Goal: Information Seeking & Learning: Learn about a topic

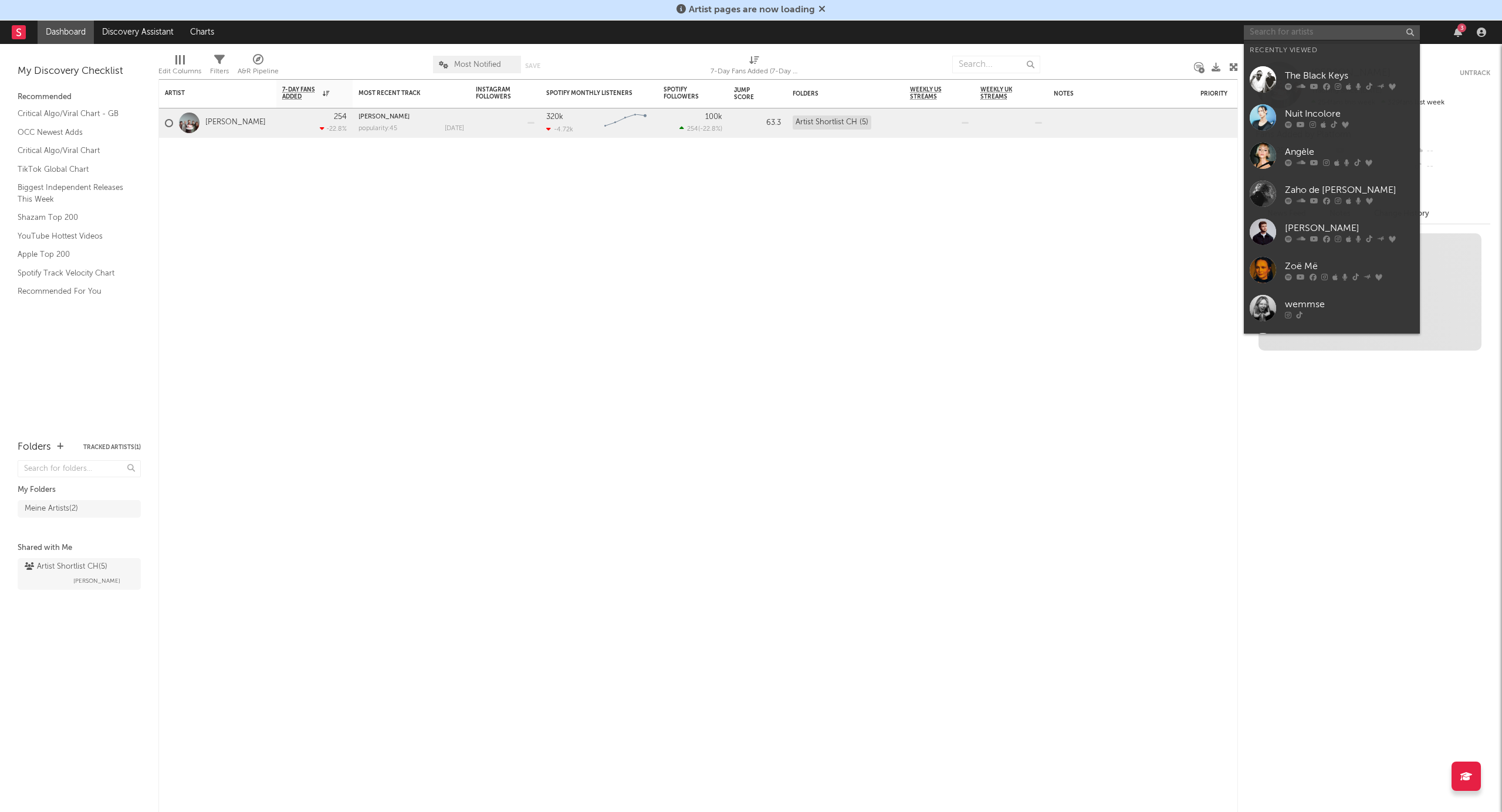
click at [1284, 29] on input "text" at bounding box center [1331, 33] width 176 height 15
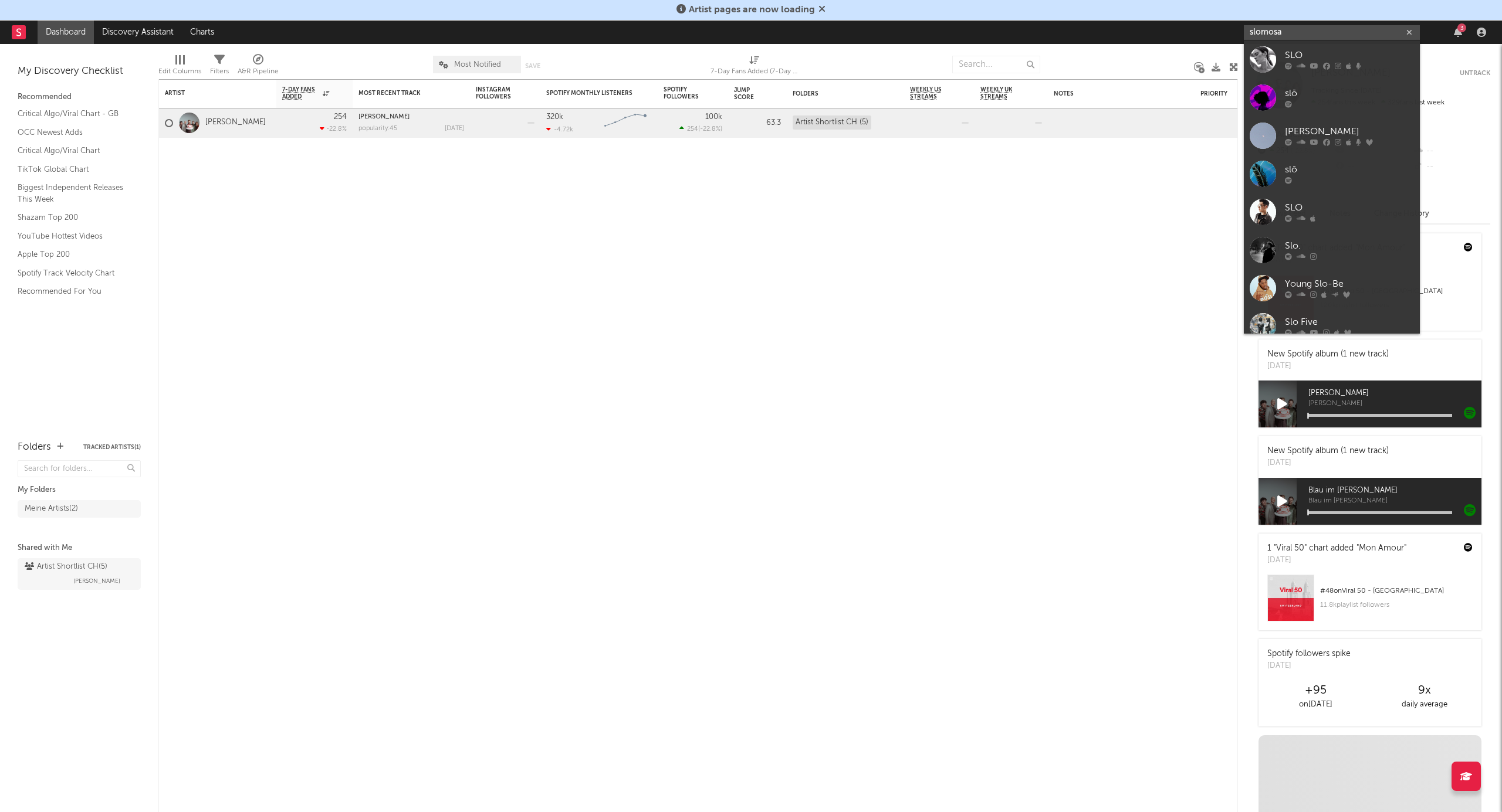
click at [1321, 33] on input "slomosa" at bounding box center [1331, 33] width 176 height 15
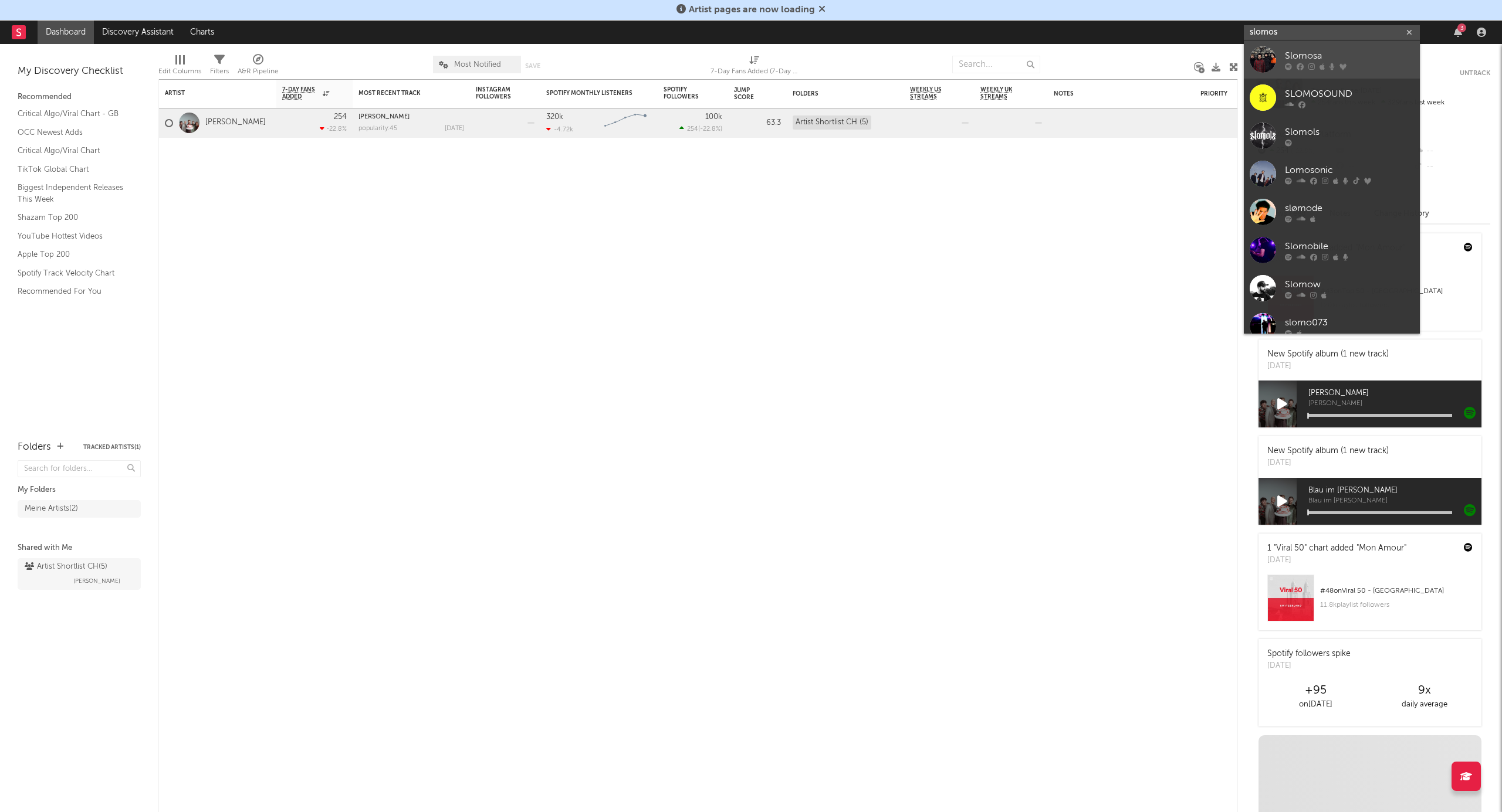
type input "slomos"
click at [1317, 59] on div "Slomosa" at bounding box center [1349, 56] width 129 height 14
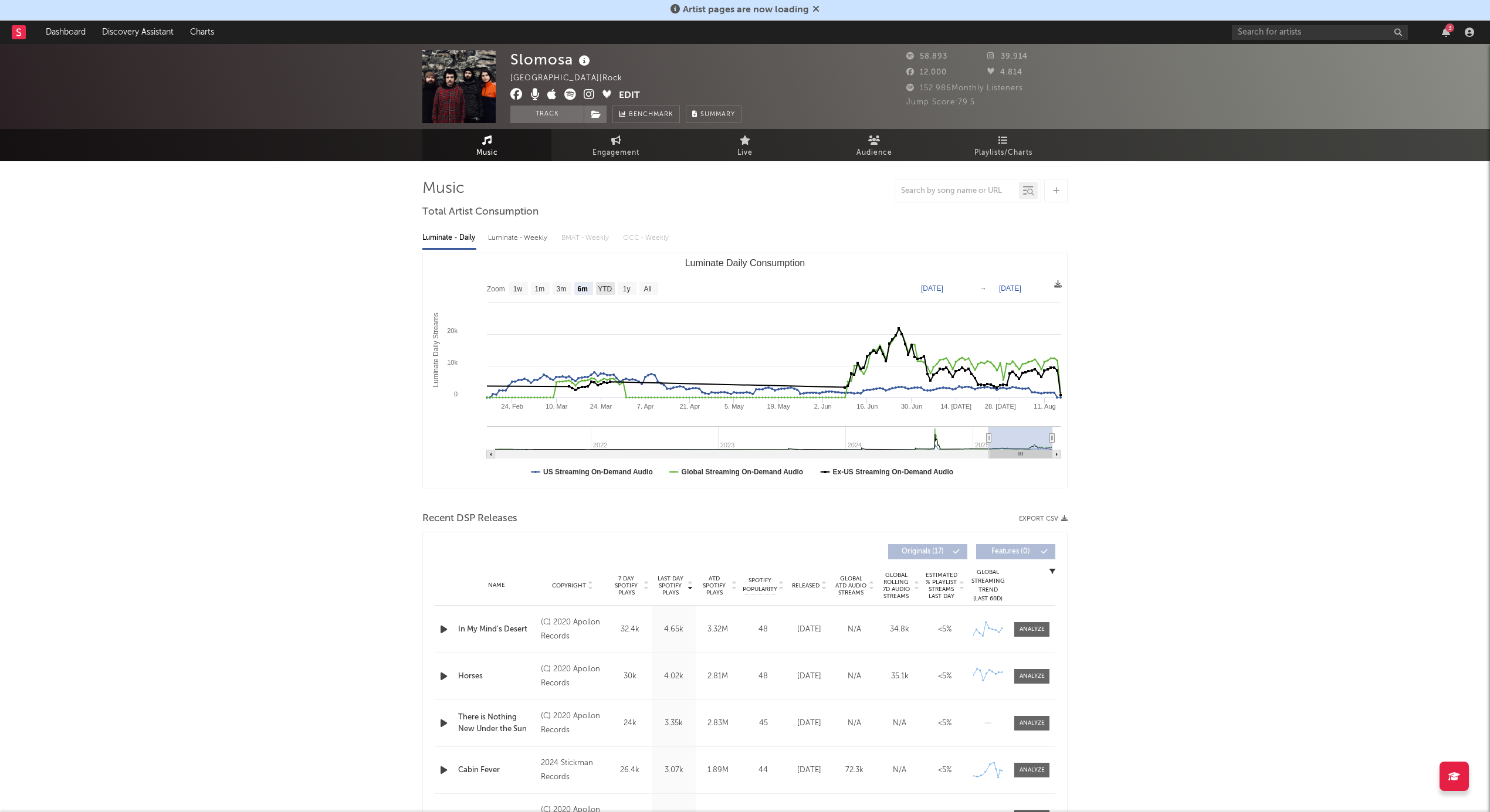
click at [603, 289] on text "YTD" at bounding box center [604, 289] width 14 height 8
select select "YTD"
type input "[DATE]"
click at [629, 286] on text "1y" at bounding box center [627, 289] width 8 height 8
select select "1y"
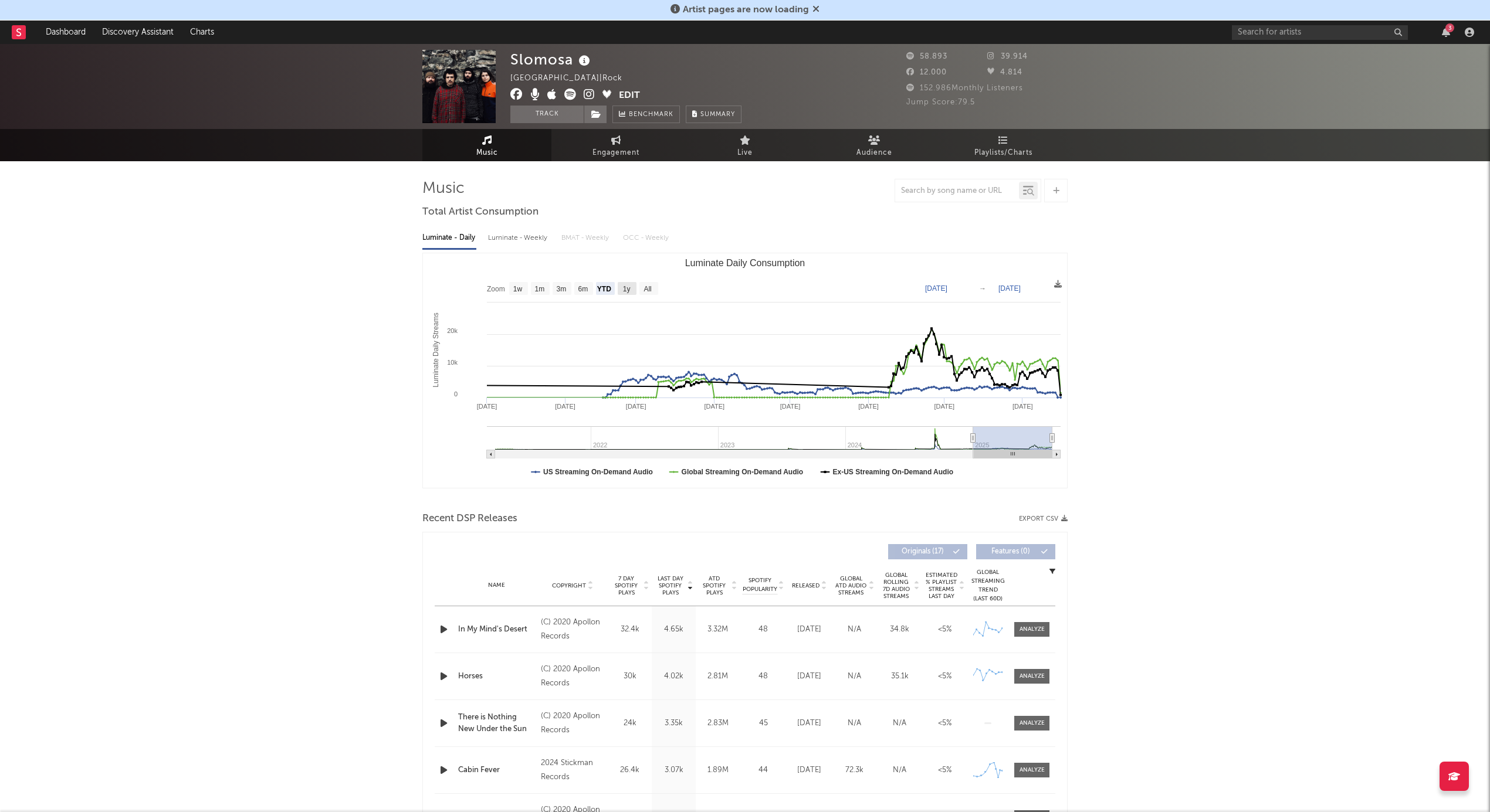
type input "[DATE]"
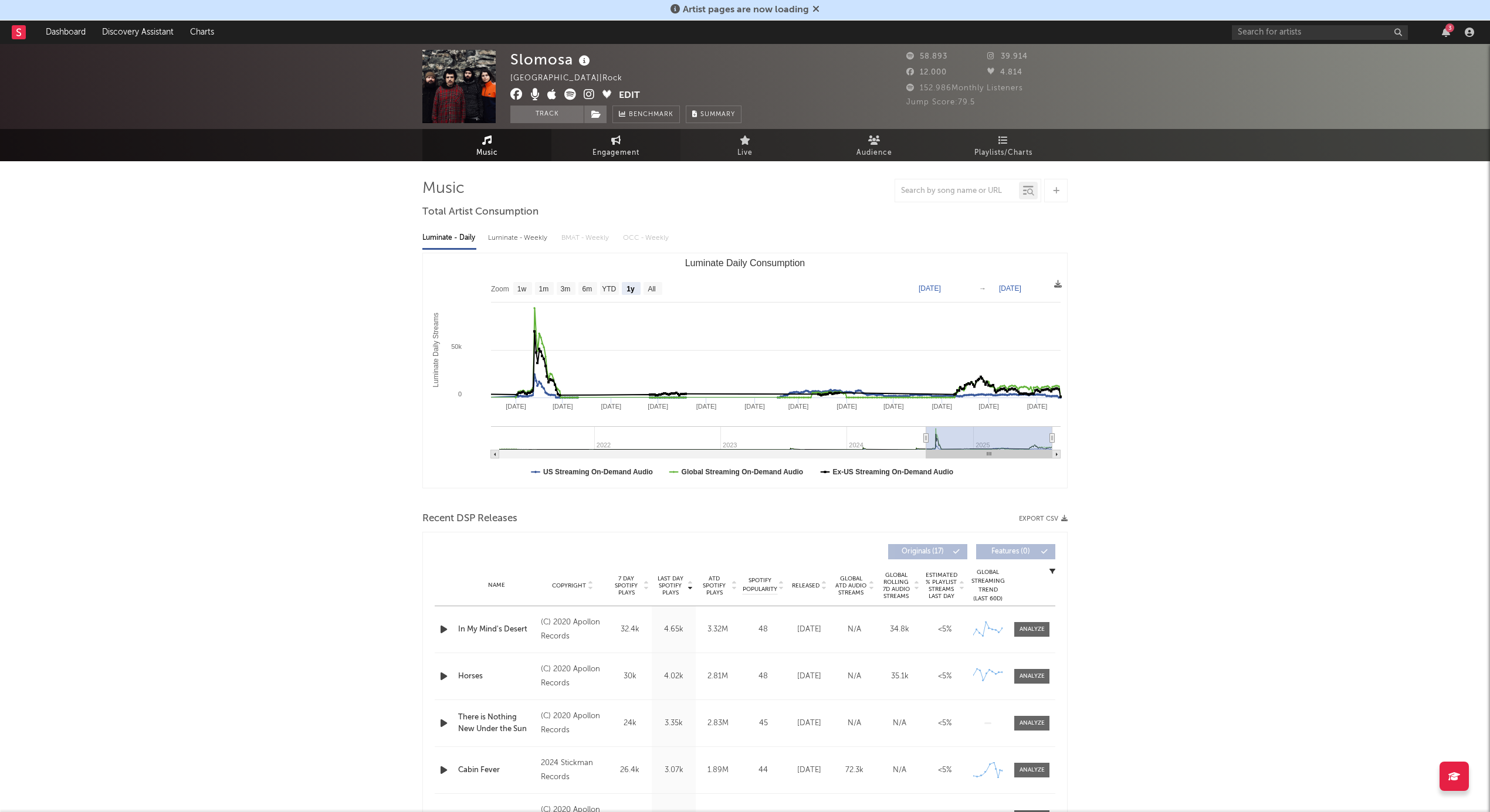
click at [620, 150] on span "Engagement" at bounding box center [616, 153] width 47 height 14
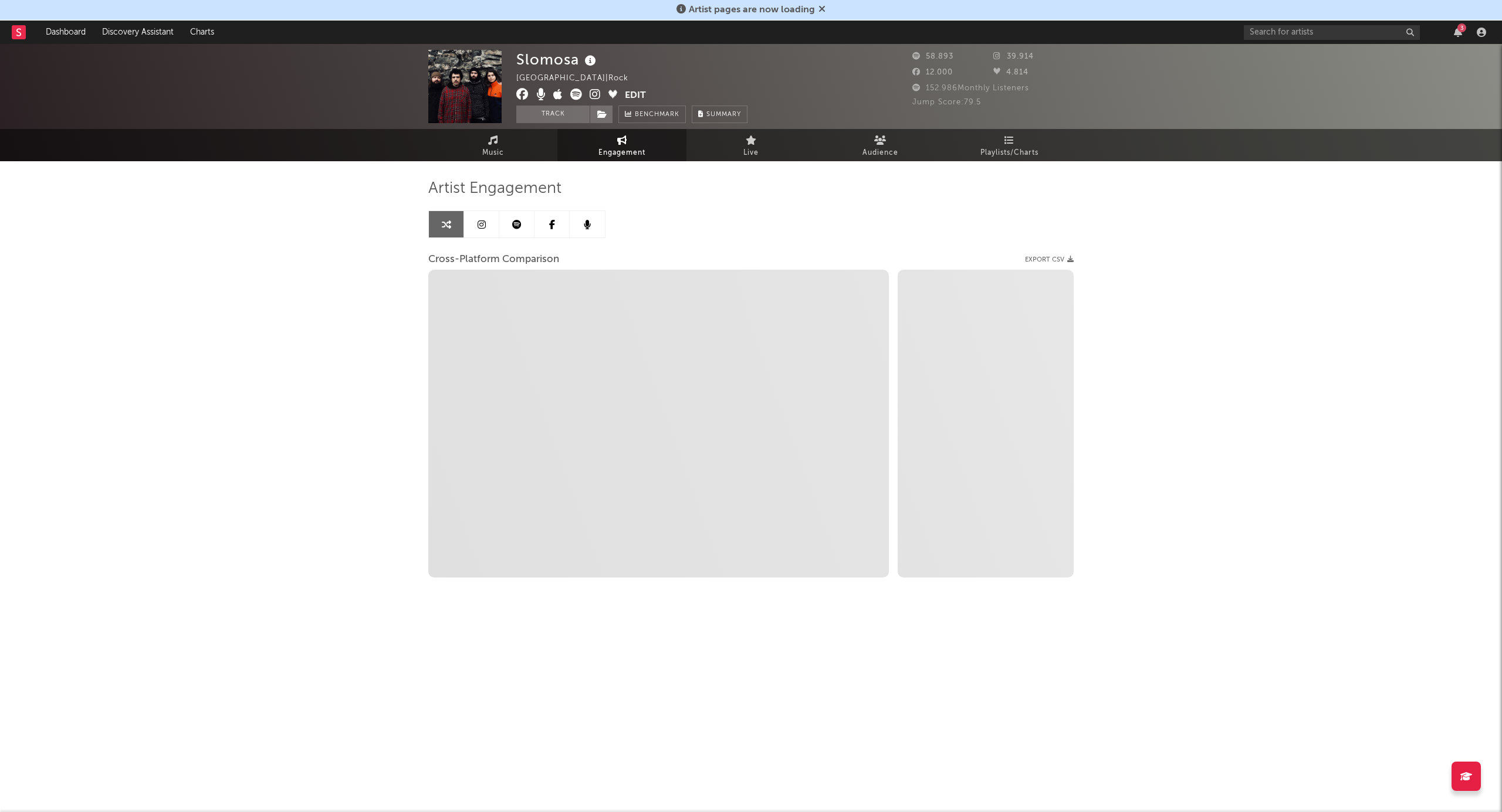
select select "1w"
click at [874, 144] on icon at bounding box center [880, 140] width 12 height 10
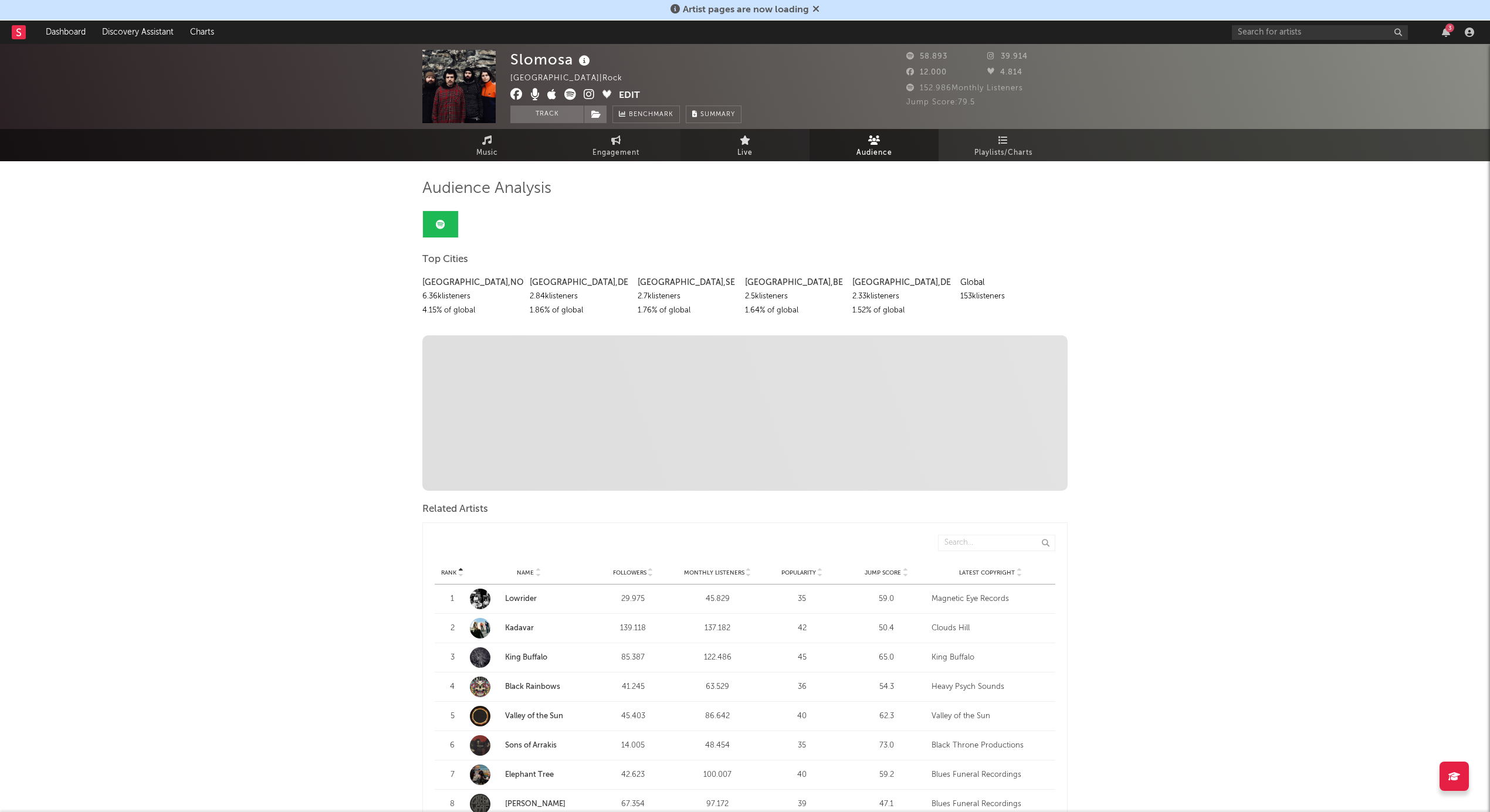
click at [749, 140] on icon at bounding box center [745, 140] width 11 height 10
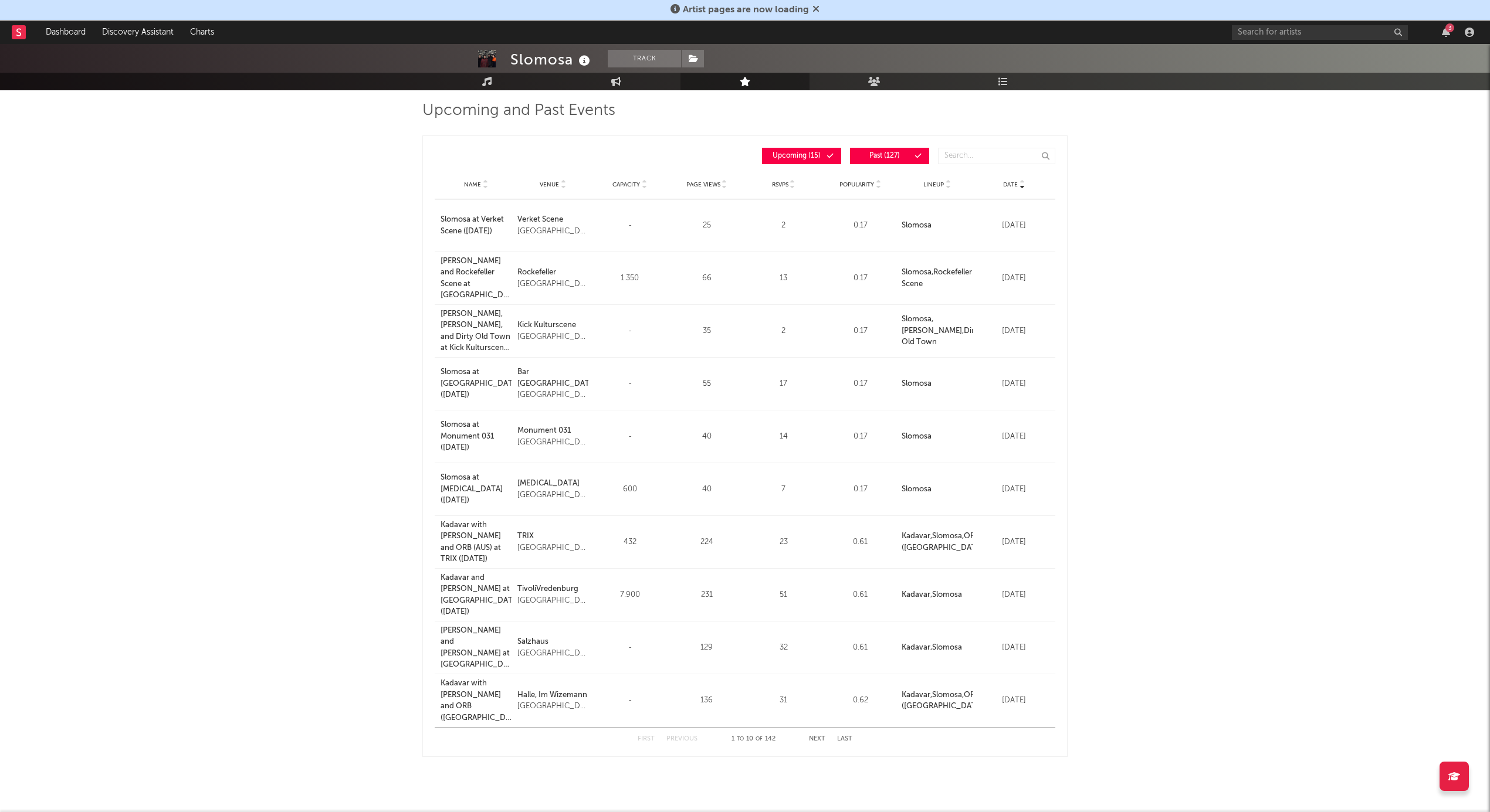
scroll to position [118, 0]
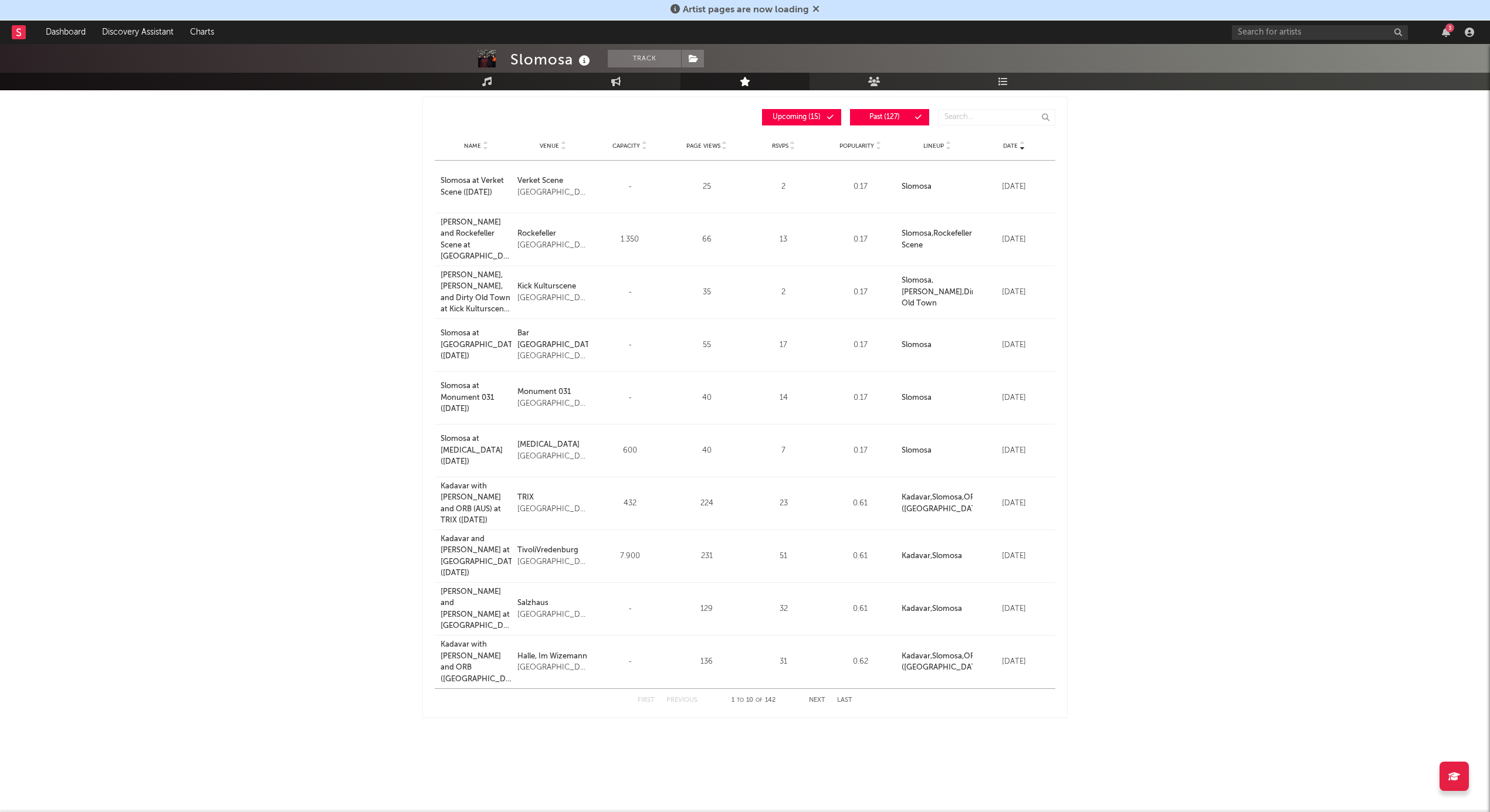
click at [536, 599] on div "Salzhaus" at bounding box center [553, 603] width 71 height 11
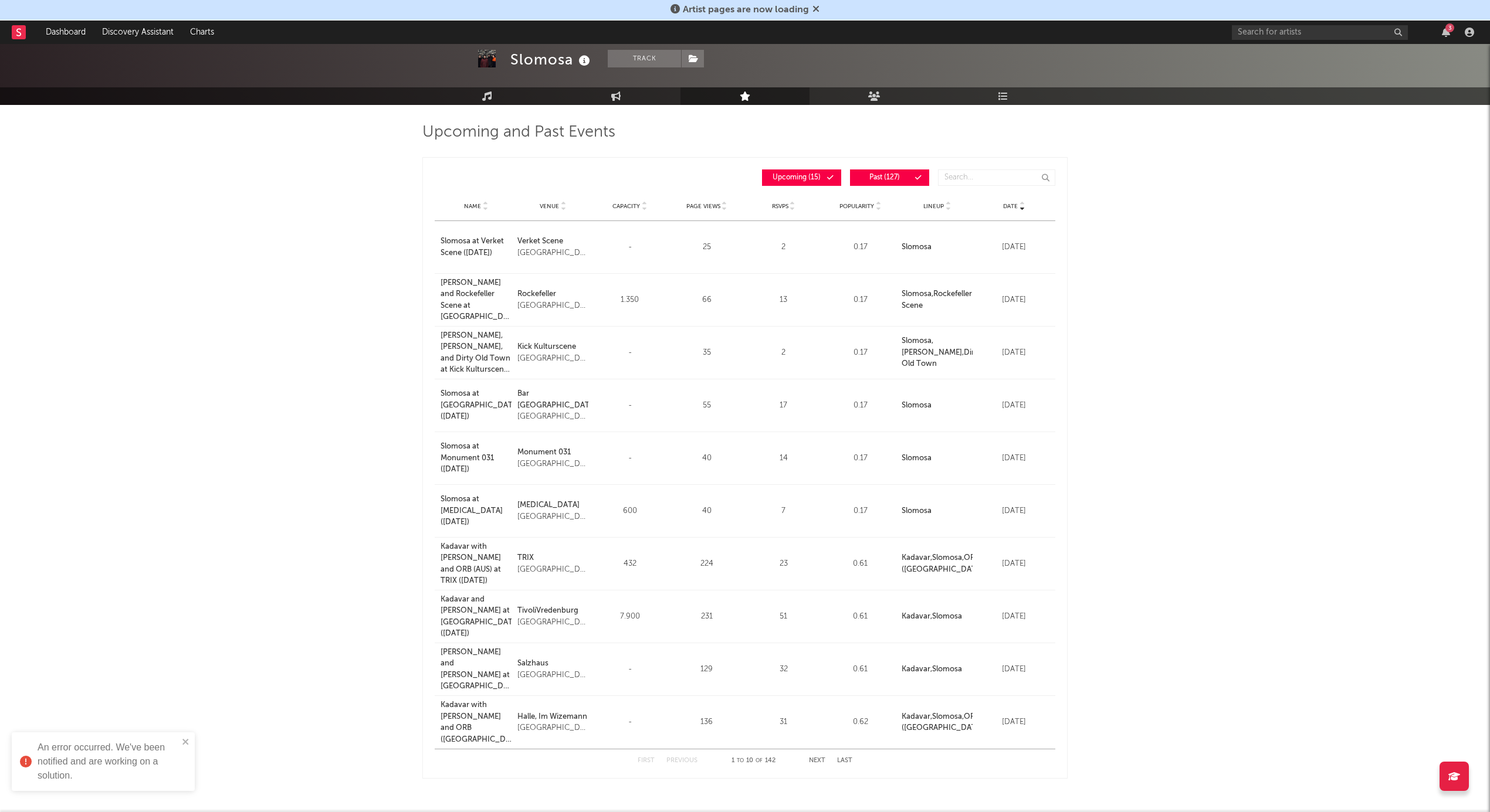
scroll to position [0, 0]
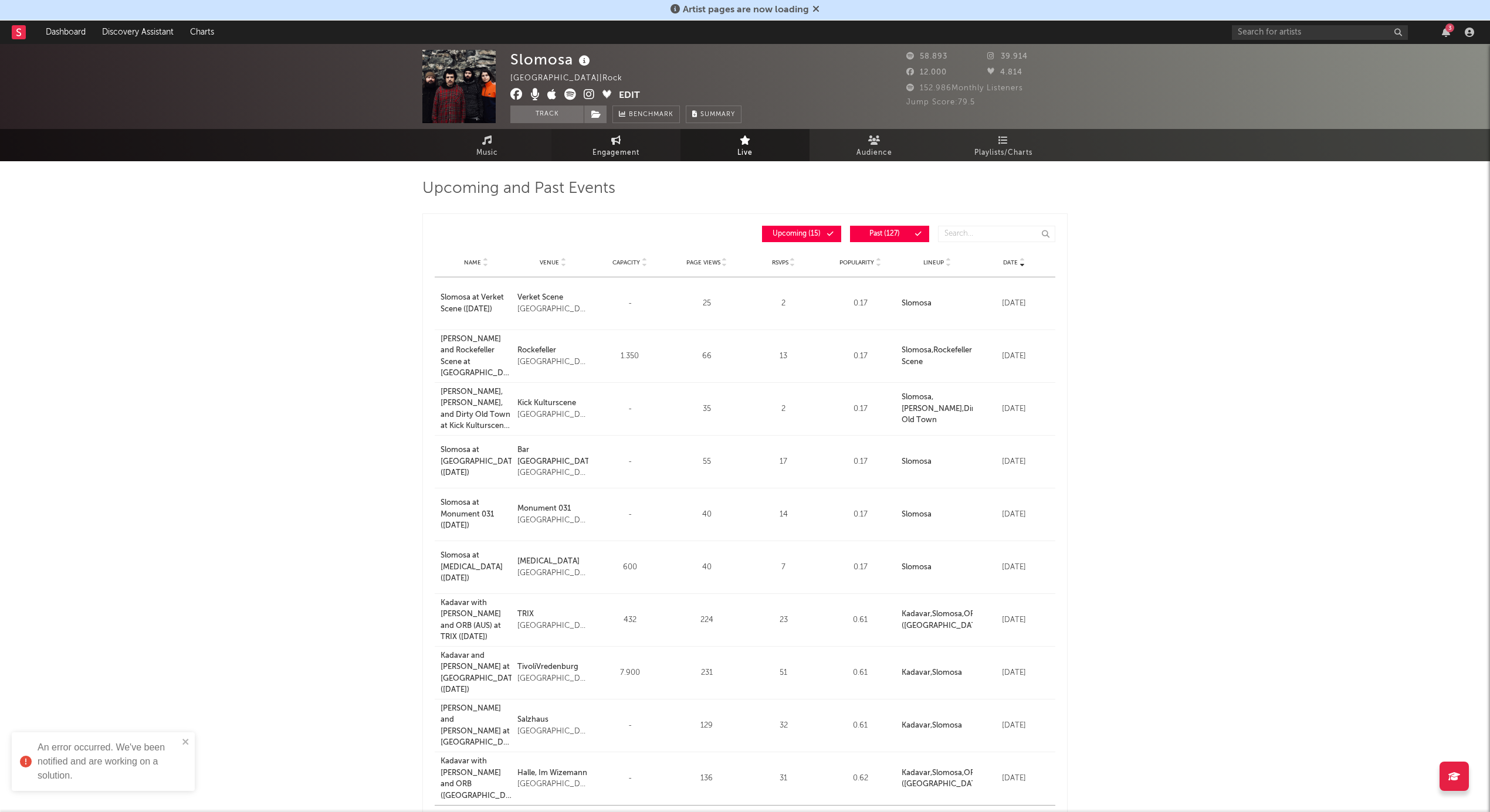
click at [631, 147] on span "Engagement" at bounding box center [616, 153] width 47 height 14
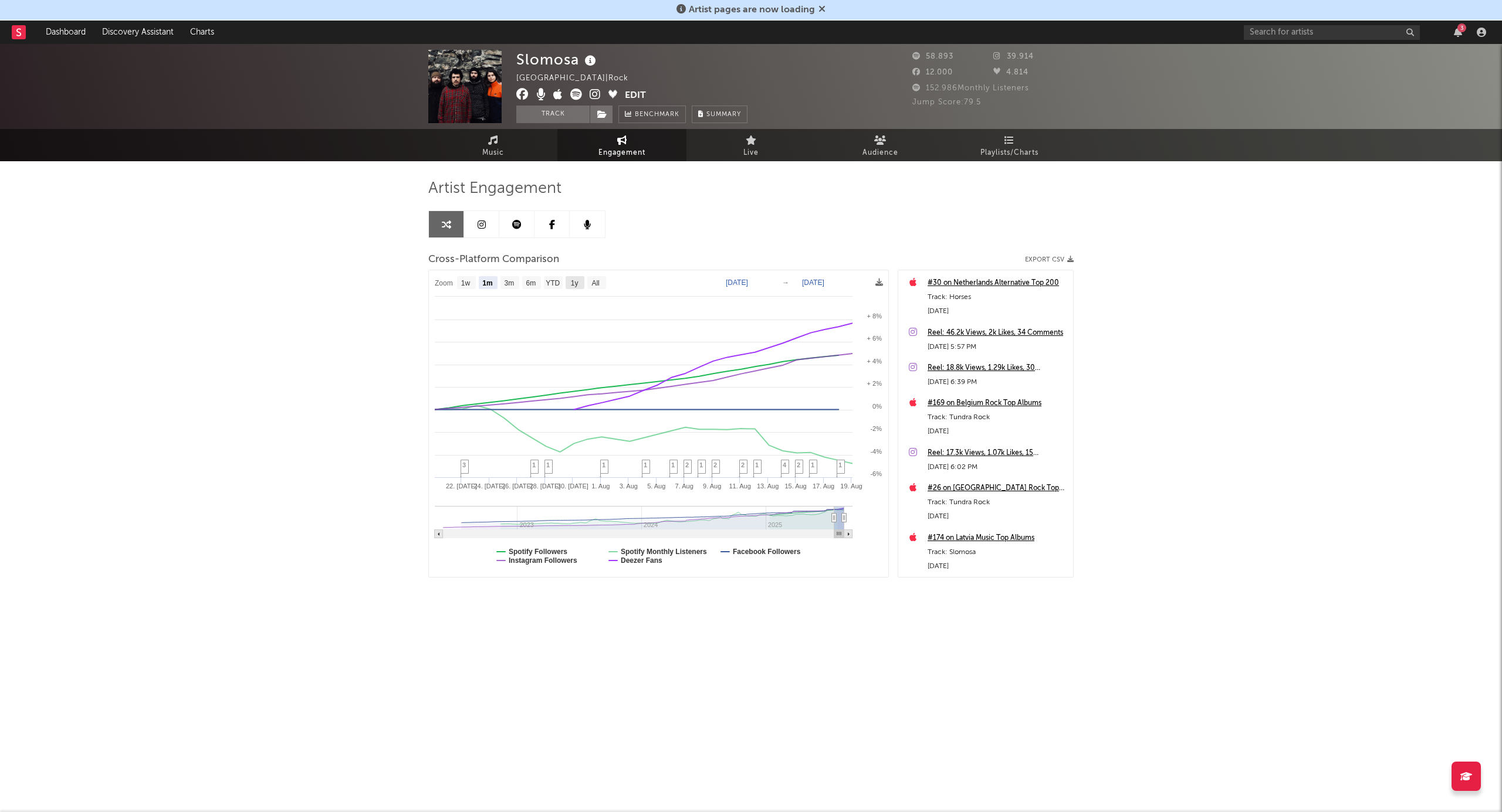
click at [579, 284] on text "1y" at bounding box center [574, 283] width 8 height 8
select select "1y"
type input "[DATE]"
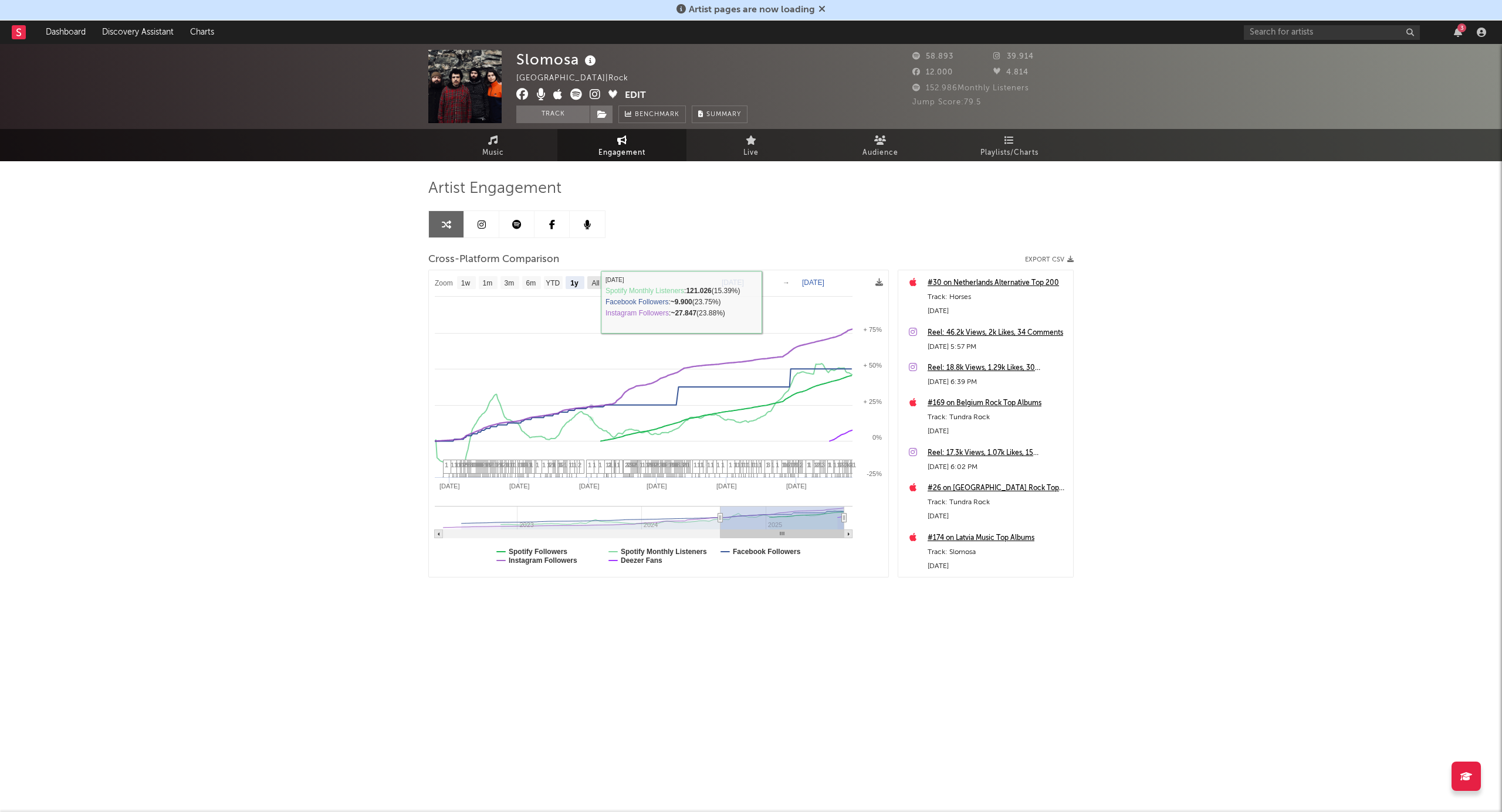
click at [591, 282] on text "All" at bounding box center [595, 283] width 8 height 8
select select "All"
type input "[DATE]"
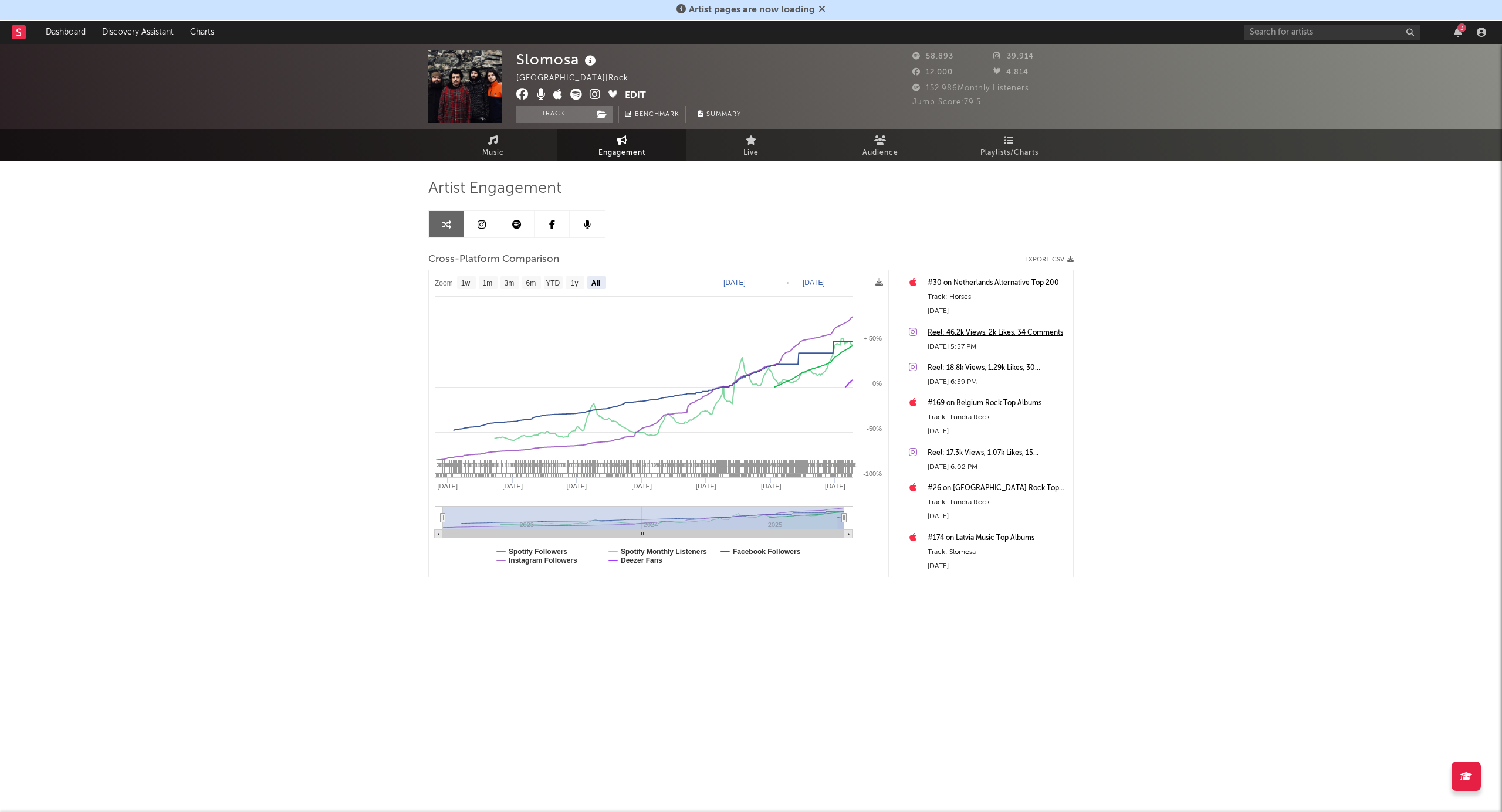
select select "All"
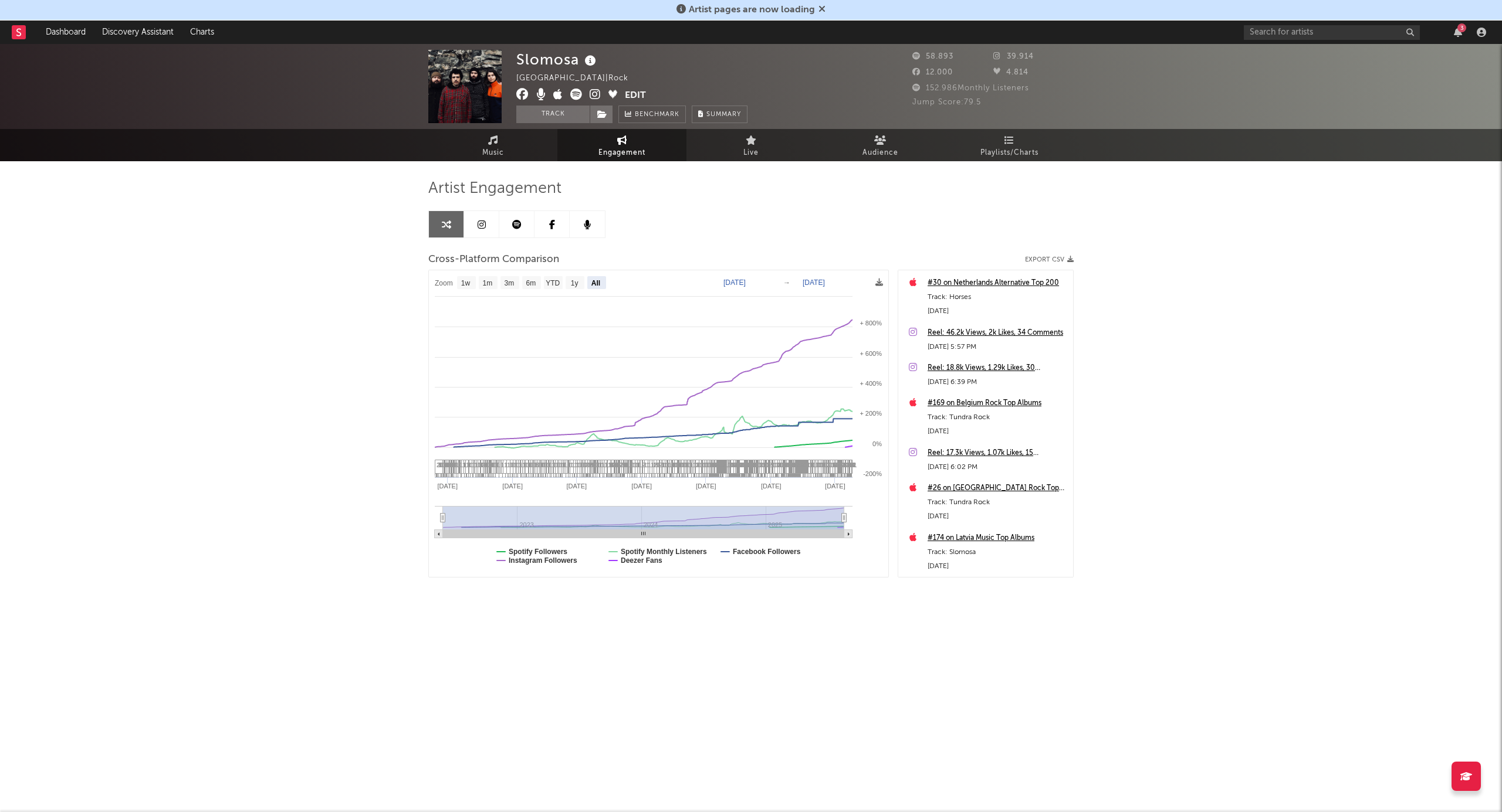
click at [479, 222] on icon at bounding box center [481, 224] width 8 height 10
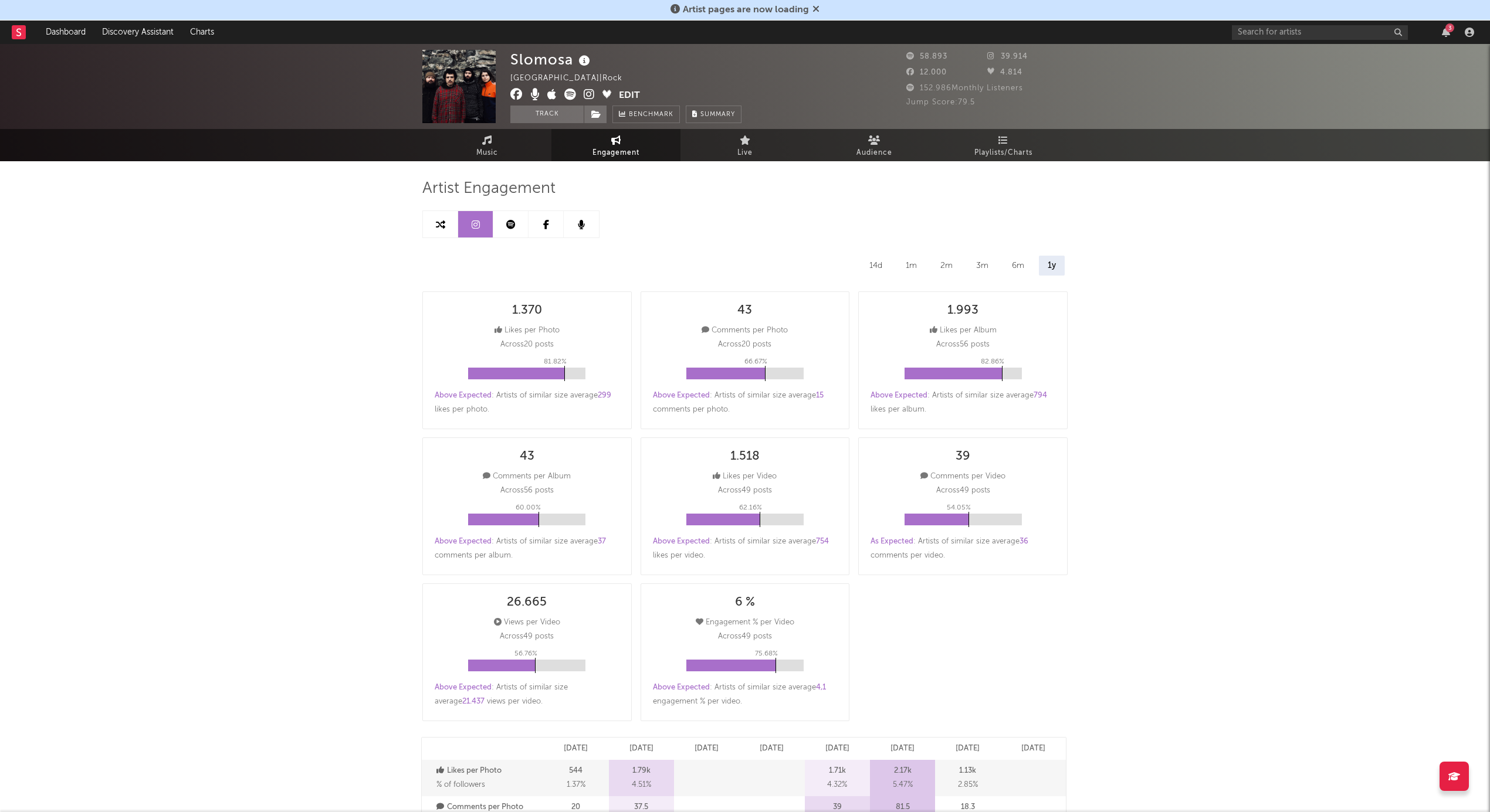
select select "6m"
click at [514, 223] on icon at bounding box center [511, 224] width 10 height 10
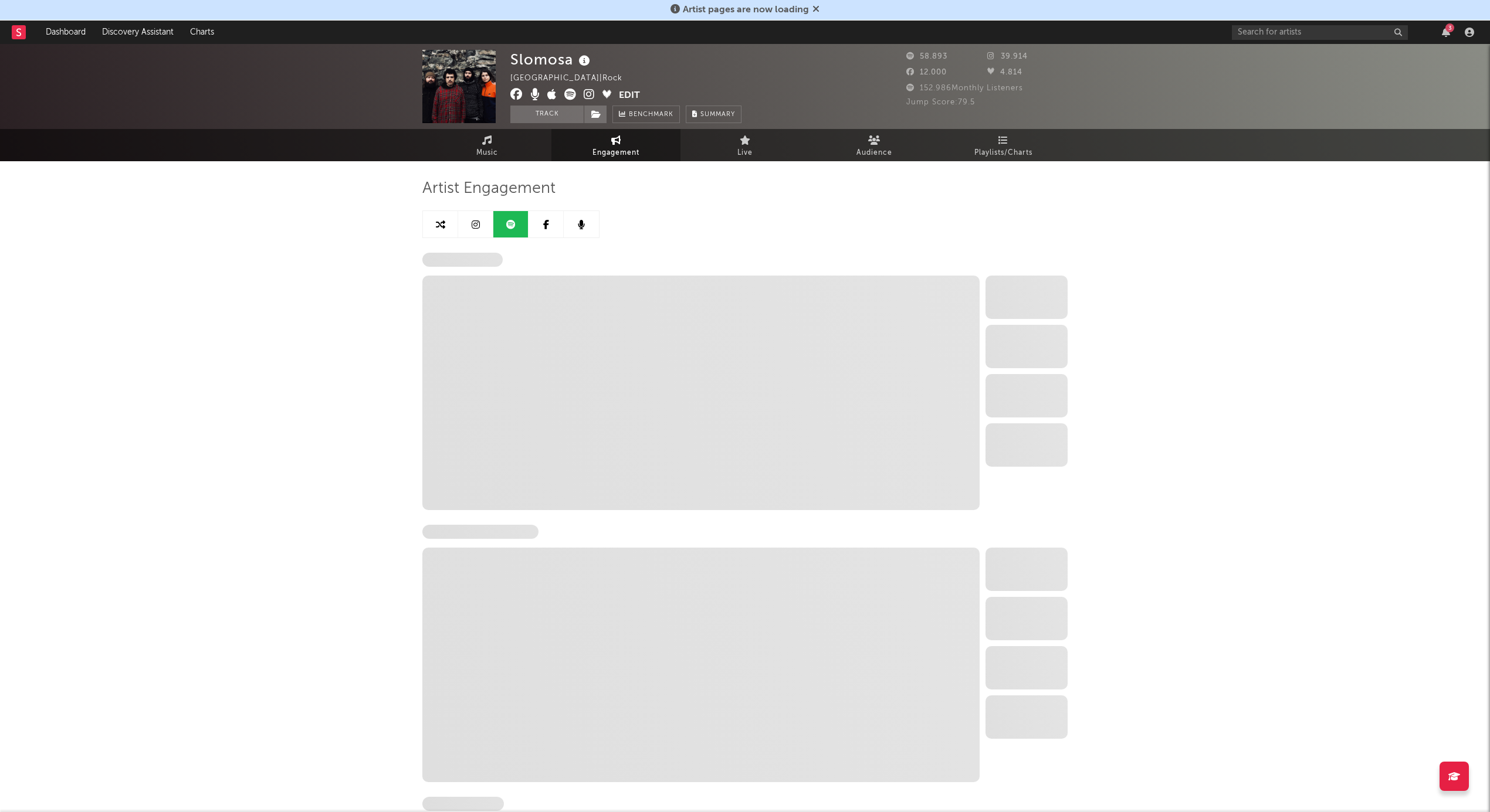
select select "6m"
select select "1w"
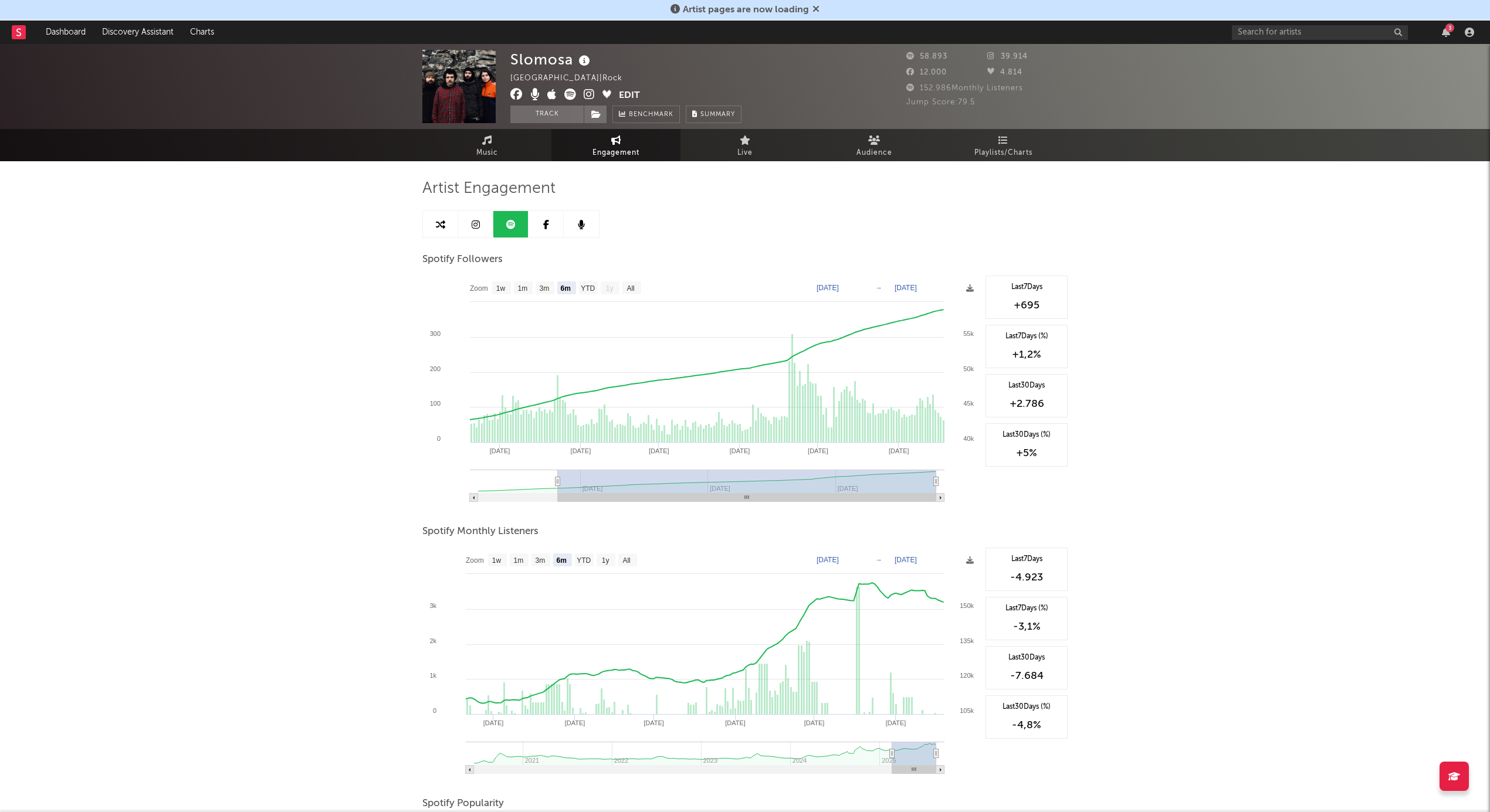
click at [547, 224] on icon at bounding box center [546, 224] width 6 height 10
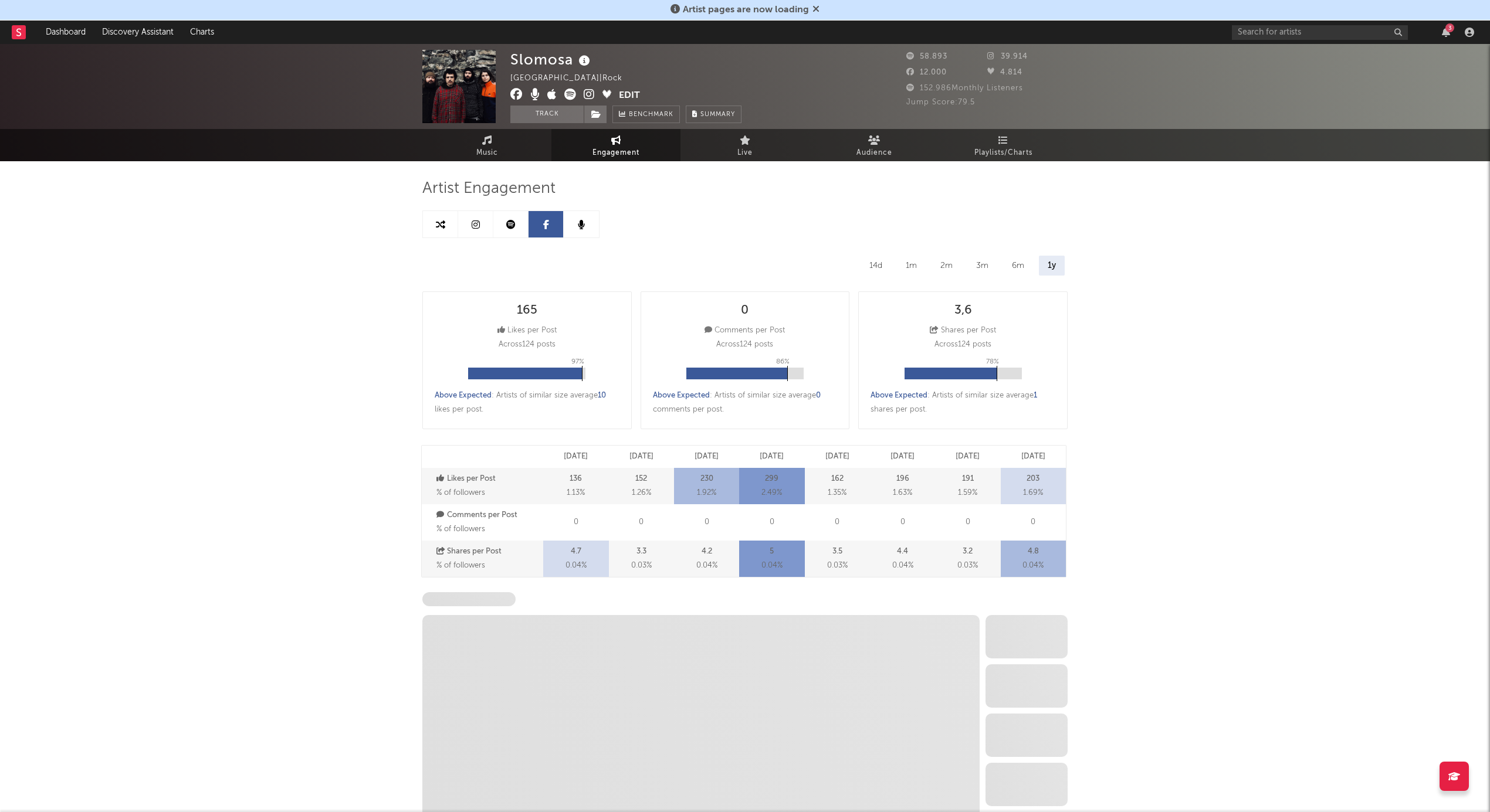
select select "6m"
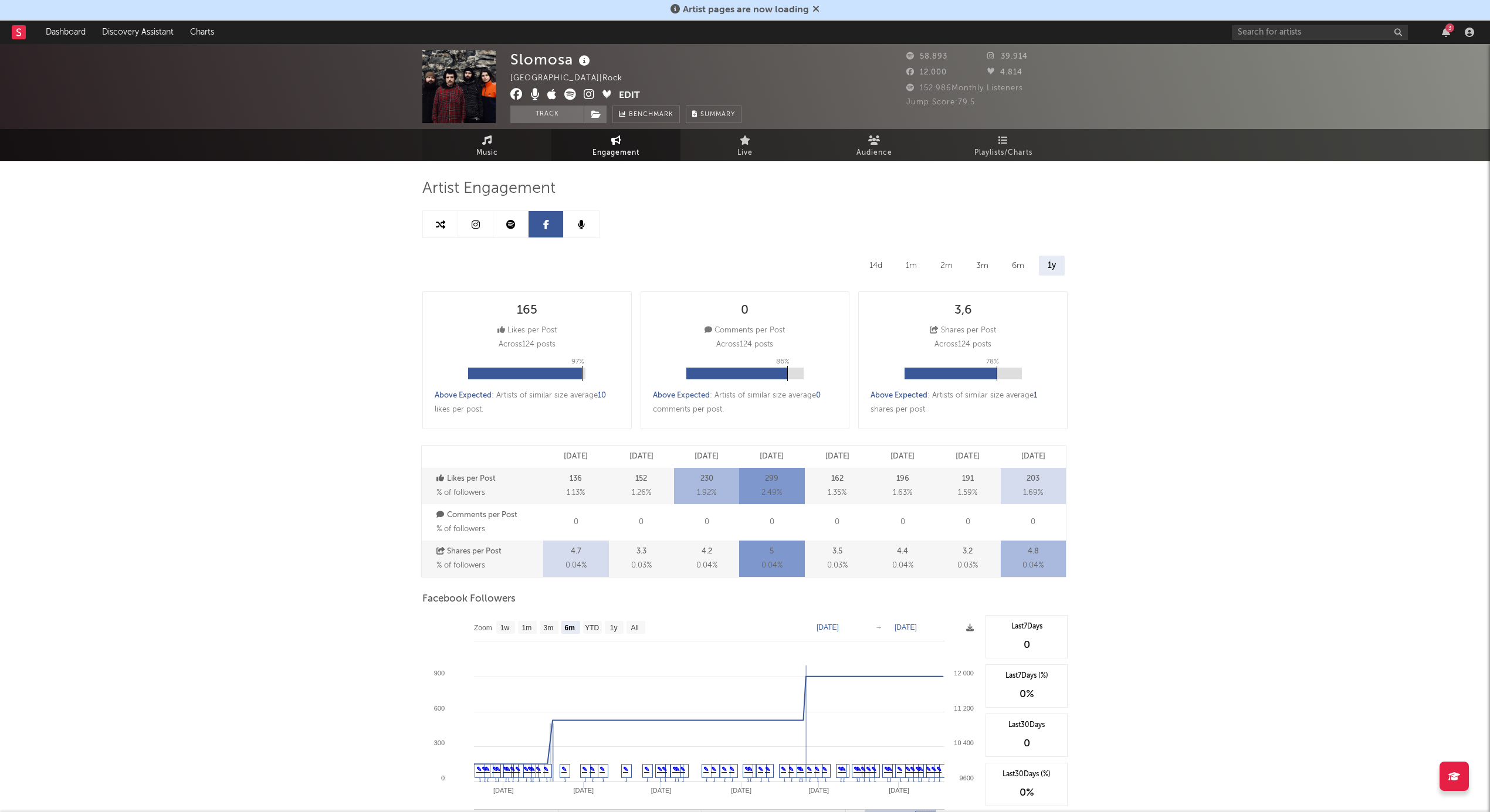
click at [491, 143] on icon at bounding box center [487, 140] width 10 height 10
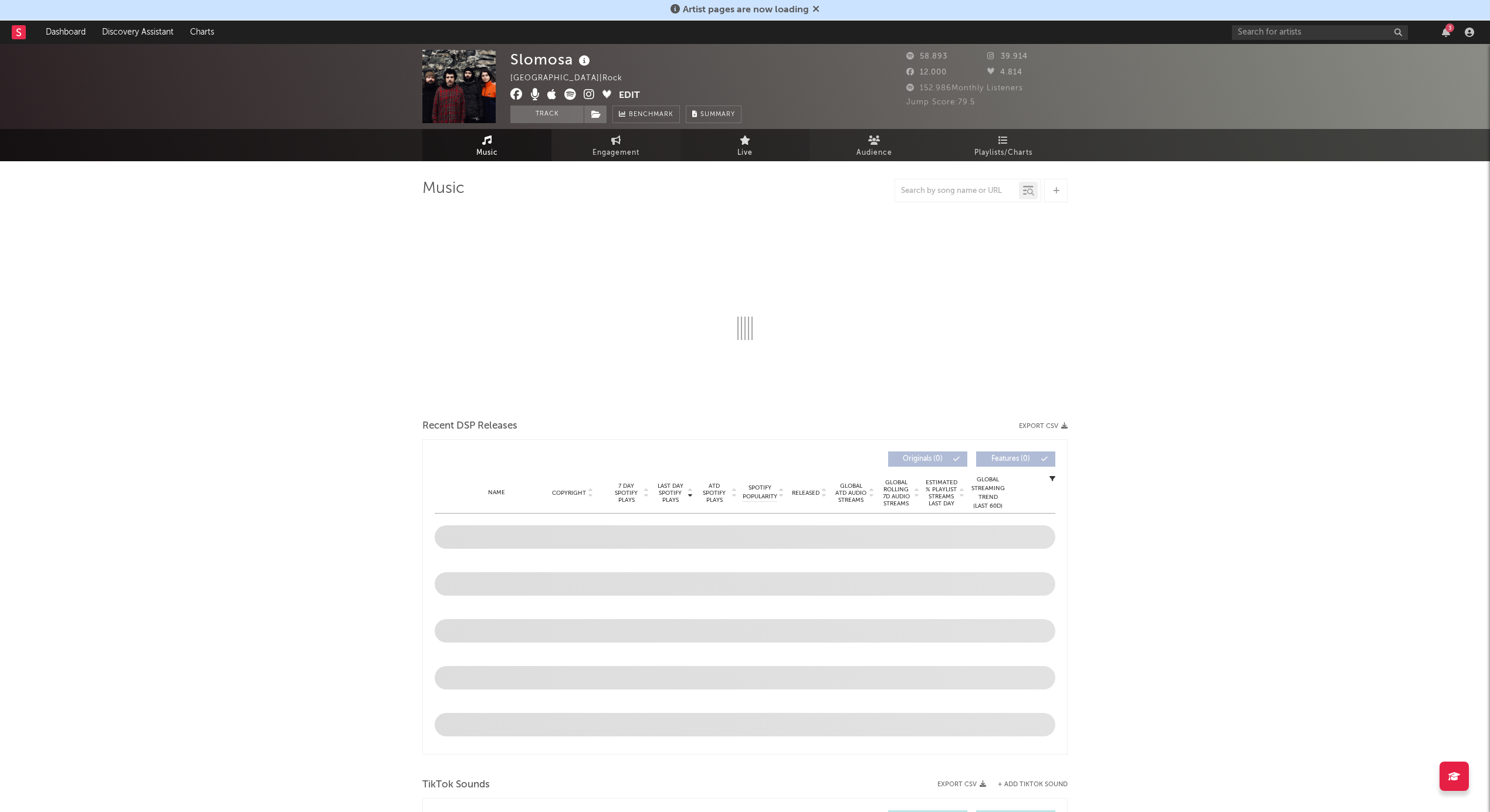
click at [746, 141] on icon at bounding box center [745, 140] width 11 height 10
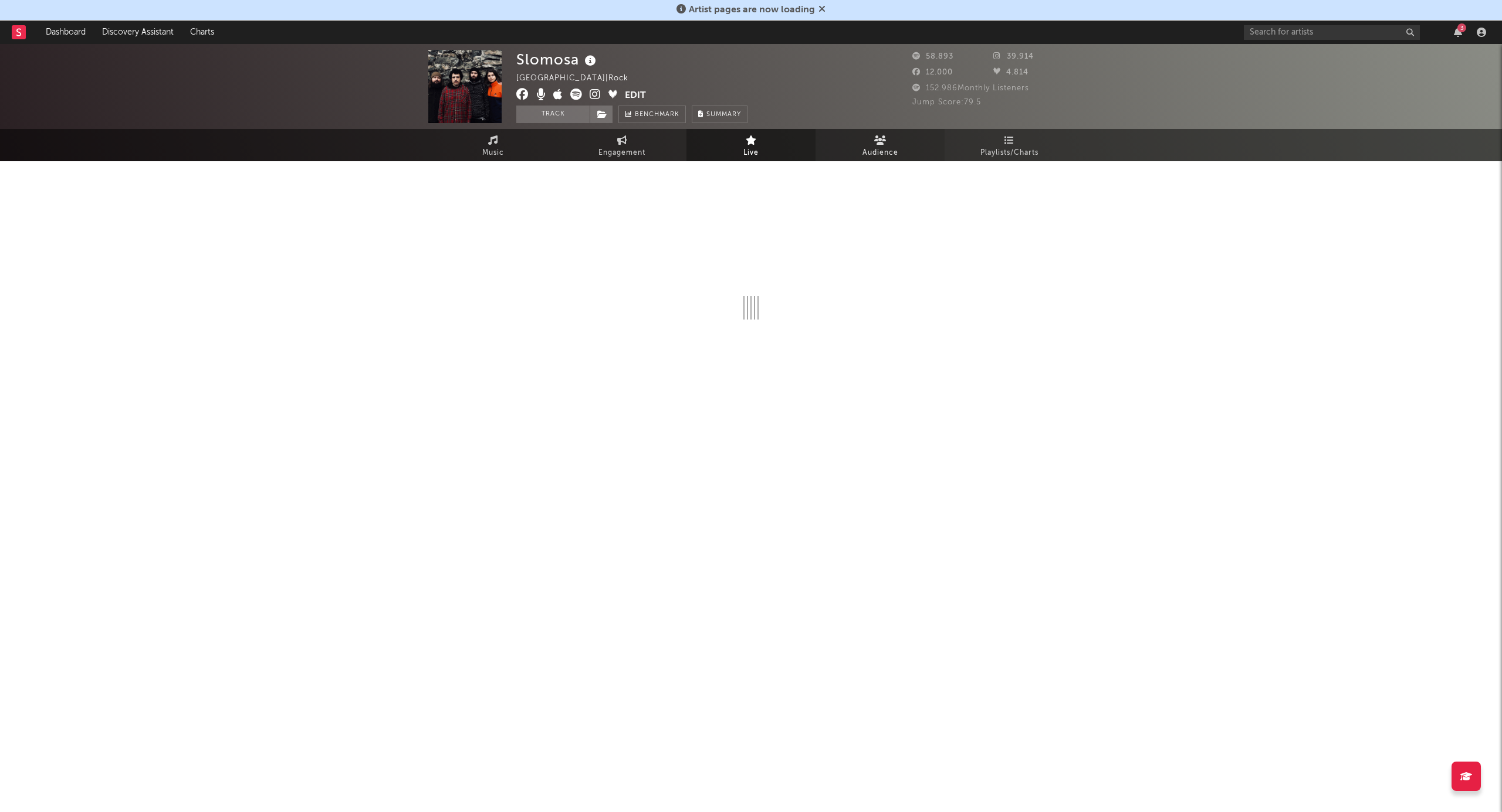
click at [891, 148] on span "Audience" at bounding box center [880, 153] width 35 height 14
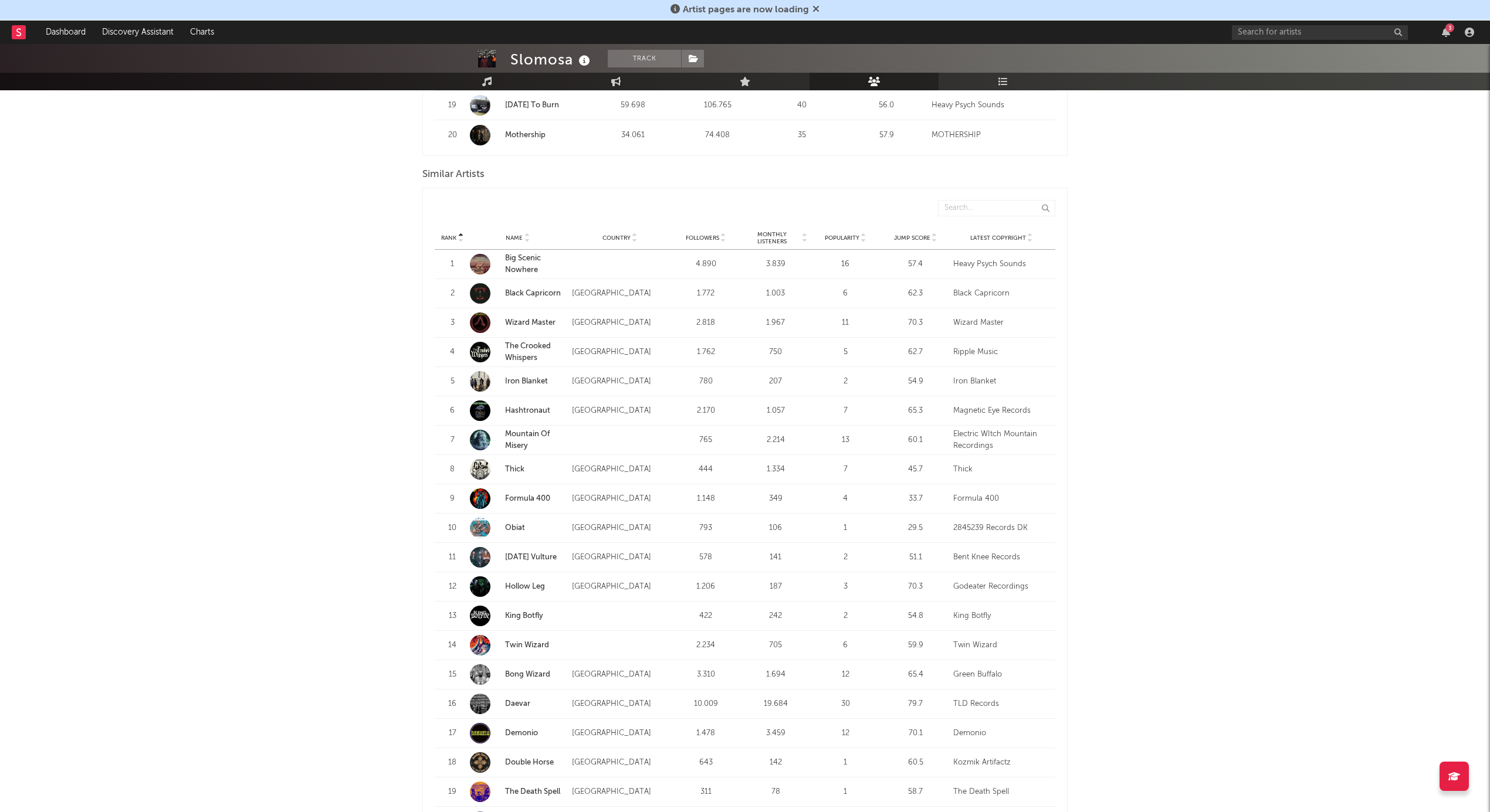
scroll to position [1166, 0]
